Goal: Task Accomplishment & Management: Manage account settings

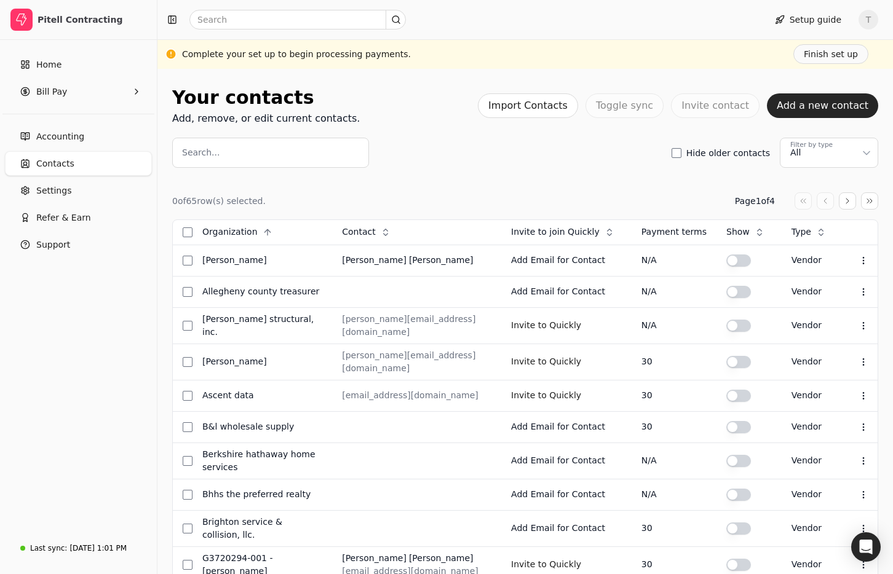
scroll to position [419, 0]
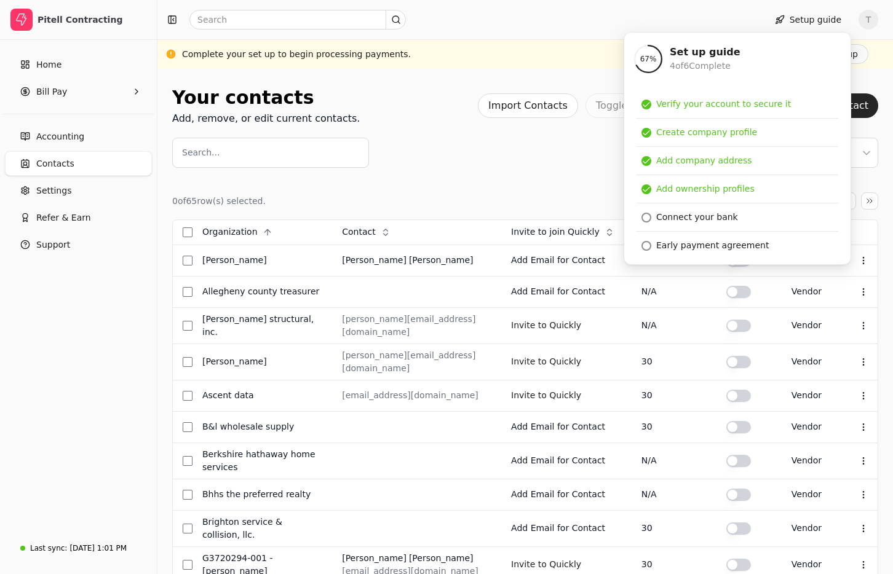
scroll to position [419, 0]
drag, startPoint x: 497, startPoint y: 185, endPoint x: 459, endPoint y: 215, distance: 48.6
click at [497, 185] on div "0 of 65 row(s) selected. Page 1 of 4 Organization Context Menu Button Contact C…" at bounding box center [525, 584] width 706 height 833
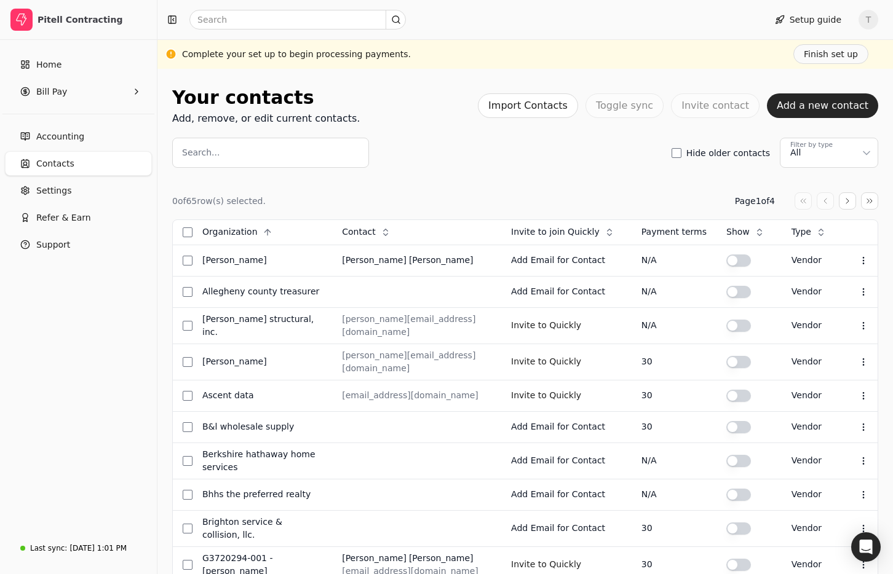
click at [58, 164] on span "Contacts" at bounding box center [55, 163] width 38 height 13
drag, startPoint x: 406, startPoint y: 149, endPoint x: 412, endPoint y: 150, distance: 6.2
click at [412, 150] on div "Search... Hide older contacts Filter by type All" at bounding box center [525, 153] width 706 height 30
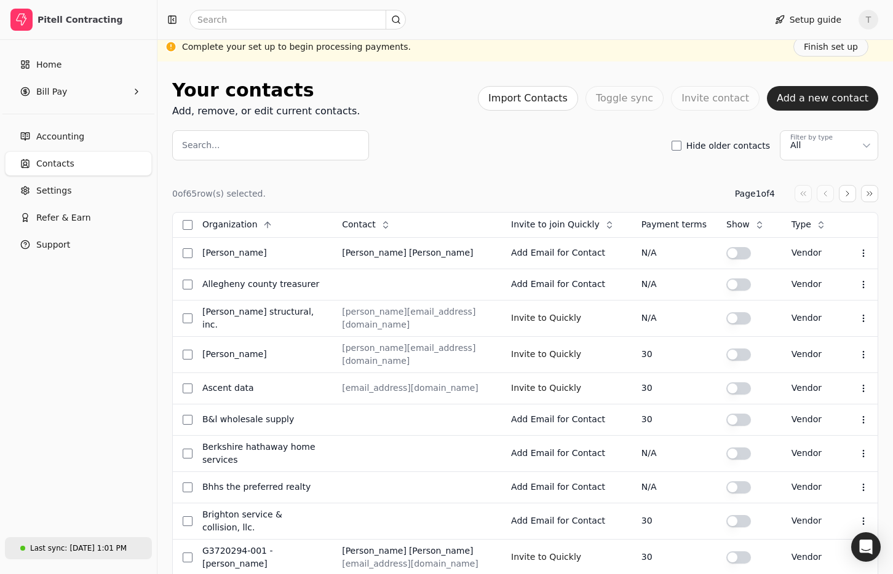
scroll to position [9, 0]
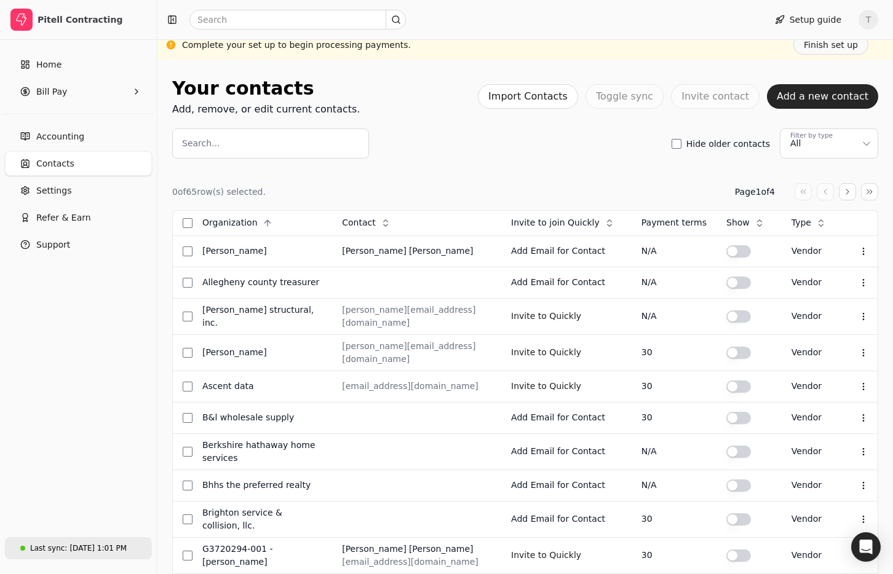
drag, startPoint x: 93, startPoint y: 546, endPoint x: 105, endPoint y: 540, distance: 12.9
click at [93, 546] on div "Aug 14, 1:01 PM" at bounding box center [98, 548] width 57 height 11
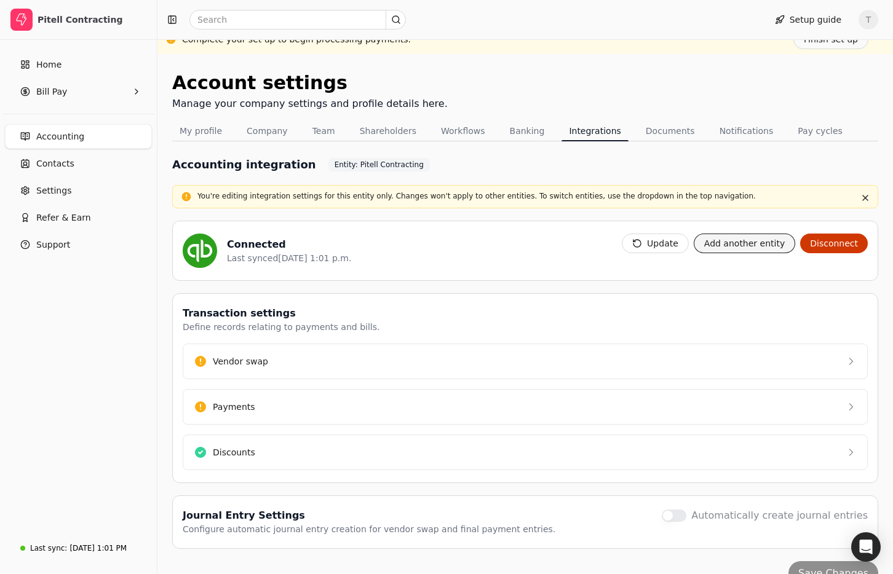
scroll to position [14, 0]
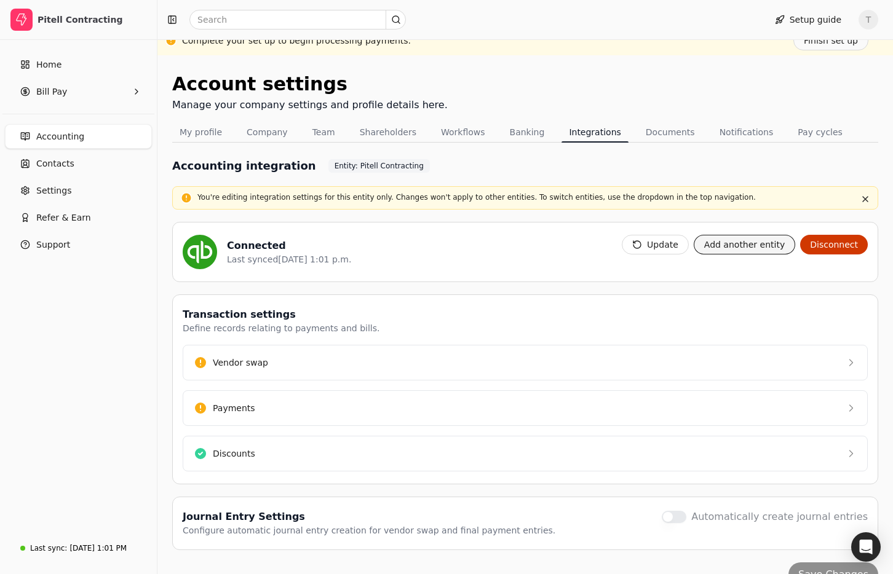
click at [769, 245] on button "Add another entity" at bounding box center [744, 245] width 101 height 20
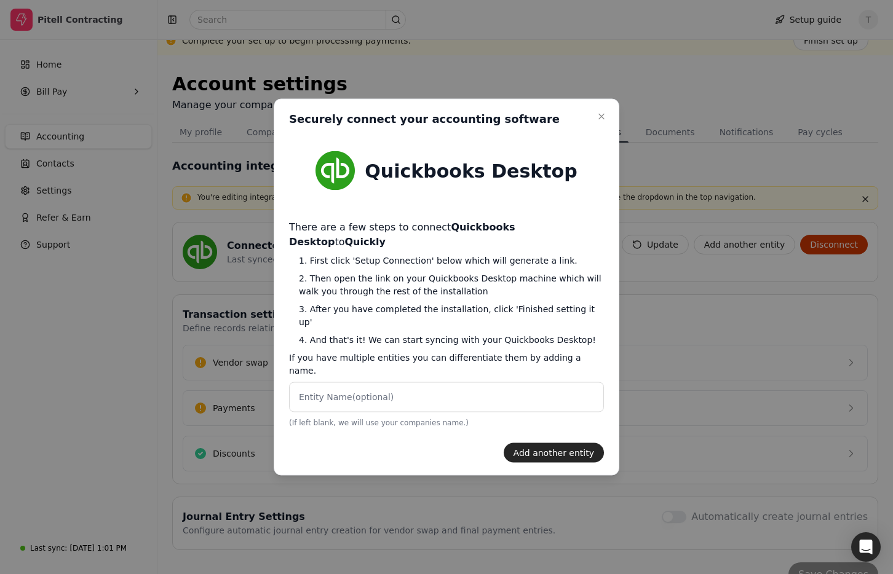
drag, startPoint x: 578, startPoint y: 431, endPoint x: 603, endPoint y: 391, distance: 46.9
click at [578, 443] on button "Add another entity" at bounding box center [554, 453] width 100 height 20
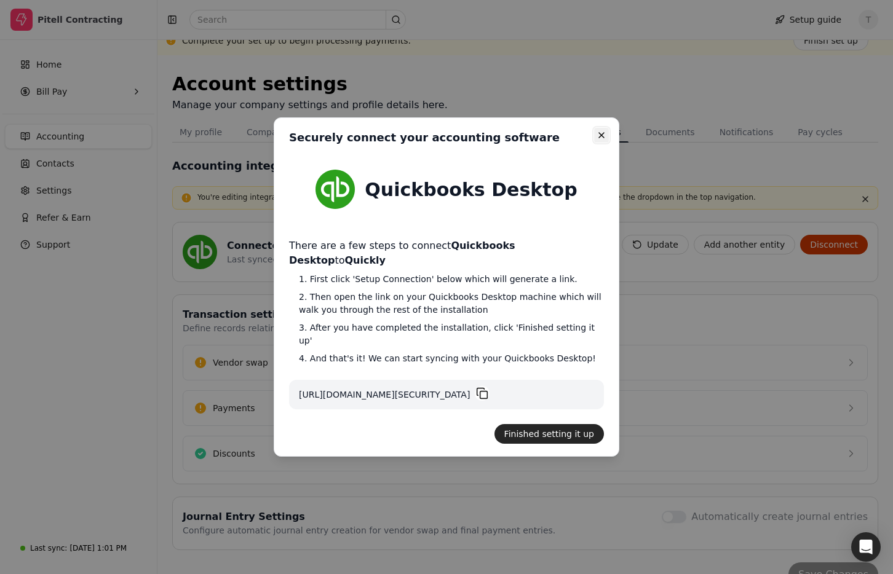
click at [599, 140] on icon "button" at bounding box center [602, 135] width 10 height 10
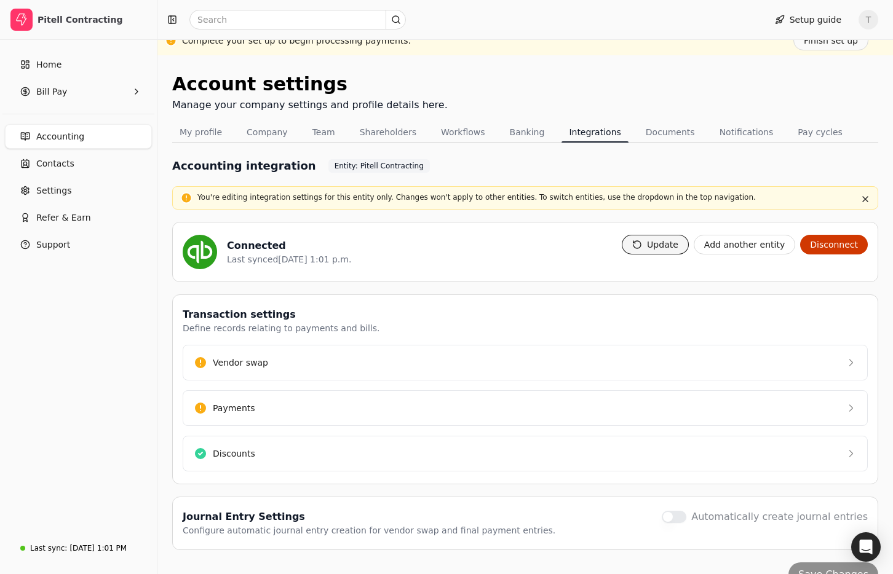
click at [661, 239] on button "Update" at bounding box center [655, 245] width 67 height 20
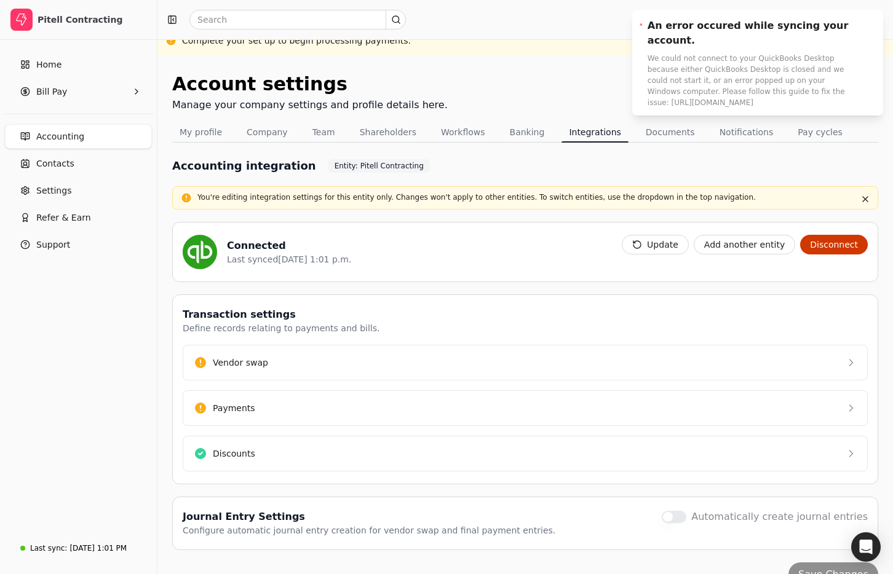
drag, startPoint x: 450, startPoint y: 238, endPoint x: 484, endPoint y: 271, distance: 47.8
click at [450, 238] on div "Connected Last synced Aug 14, 1:01 p.m." at bounding box center [397, 252] width 429 height 34
